Goal: Information Seeking & Learning: Learn about a topic

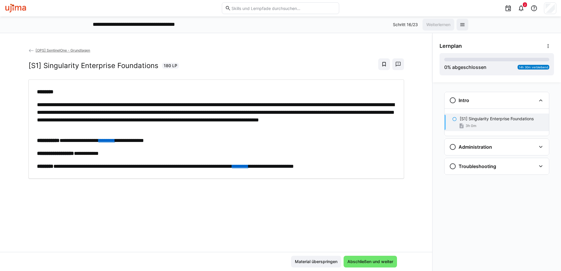
click at [64, 49] on span "[OPS] SentinelOne - Grundlagen" at bounding box center [63, 50] width 55 height 4
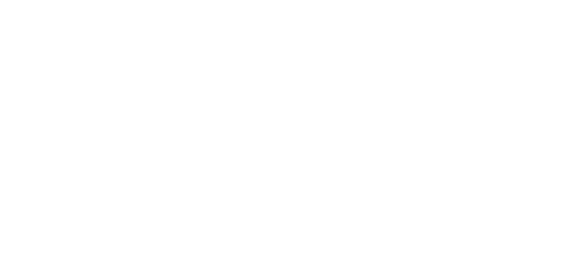
click at [10, 85] on body at bounding box center [280, 135] width 561 height 271
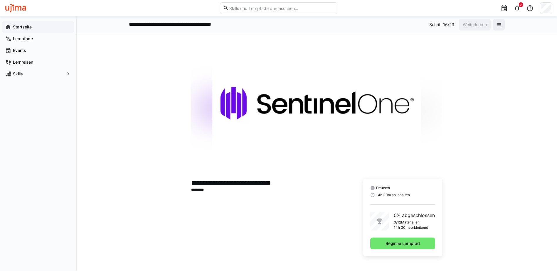
click at [33, 31] on div "Startseite" at bounding box center [38, 27] width 72 height 12
click at [27, 42] on div "Lernpfade" at bounding box center [38, 39] width 72 height 12
click at [0, 0] on app-navigation-label "Startseite" at bounding box center [0, 0] width 0 height 0
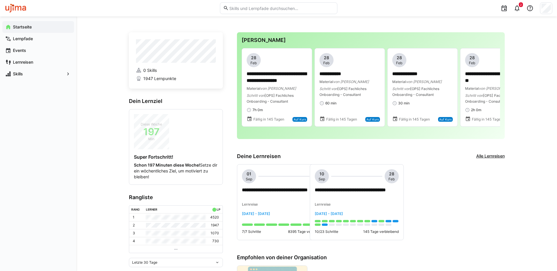
click at [4, 99] on div "Startseite Lernpfade Events Lernreisen Skills" at bounding box center [38, 143] width 76 height 255
click at [6, 94] on div "Startseite Lernpfade Events Lernreisen Skills" at bounding box center [38, 143] width 76 height 255
